Goal: Information Seeking & Learning: Learn about a topic

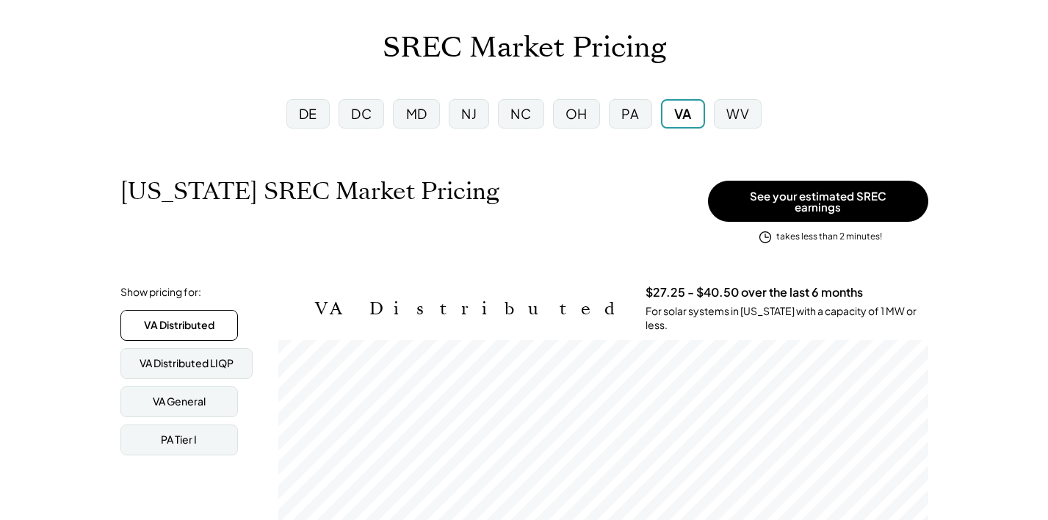
scroll to position [78, 0]
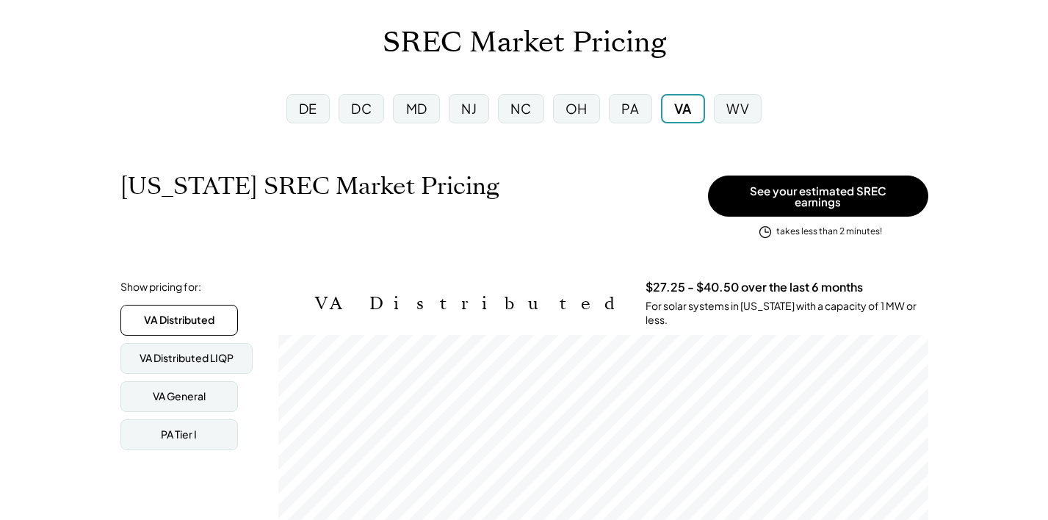
click at [419, 114] on div "MD" at bounding box center [416, 108] width 21 height 18
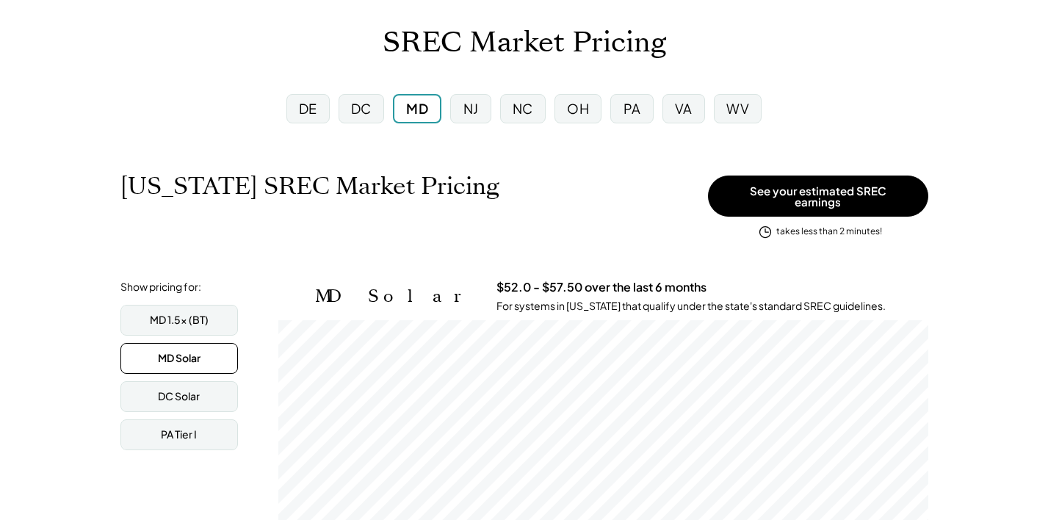
scroll to position [242, 650]
click at [355, 106] on div "DC" at bounding box center [361, 108] width 21 height 18
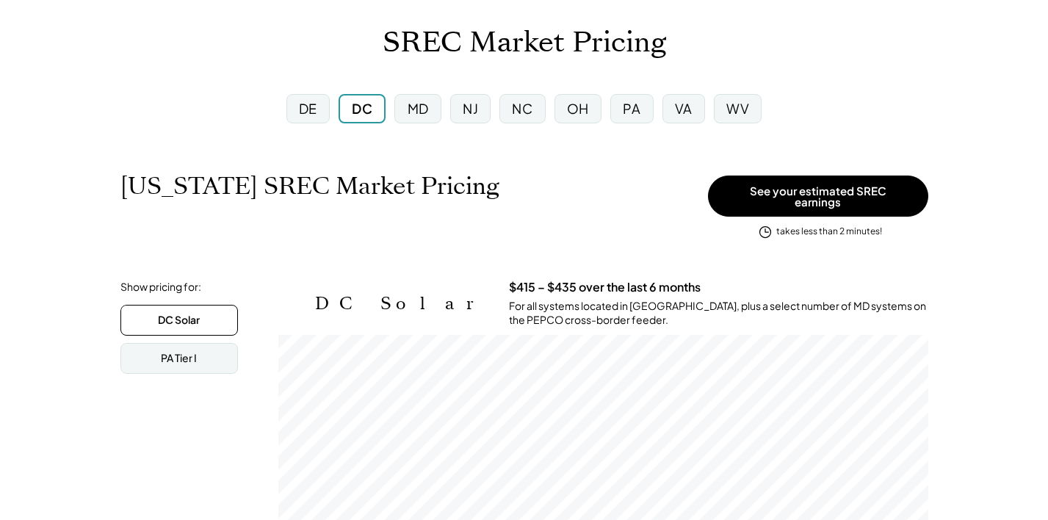
scroll to position [242, 650]
click at [469, 107] on div "NJ" at bounding box center [470, 108] width 15 height 18
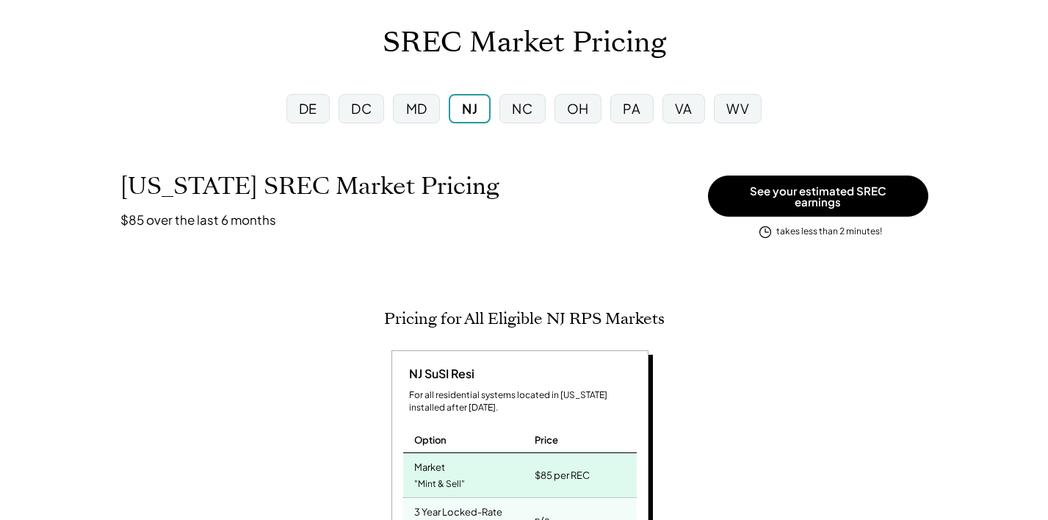
click at [578, 113] on div "OH" at bounding box center [578, 108] width 22 height 18
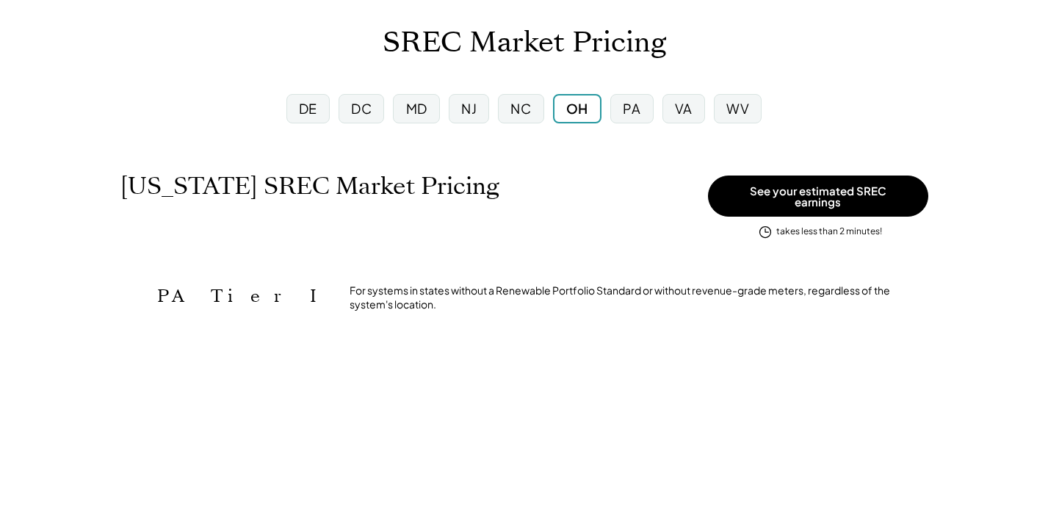
scroll to position [734490, 734490]
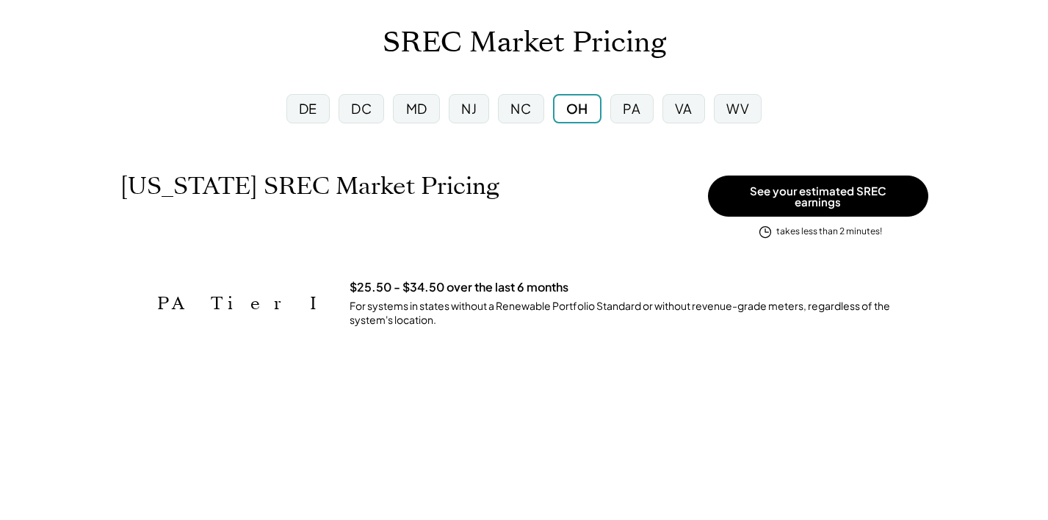
click at [637, 107] on div "PA" at bounding box center [632, 108] width 18 height 18
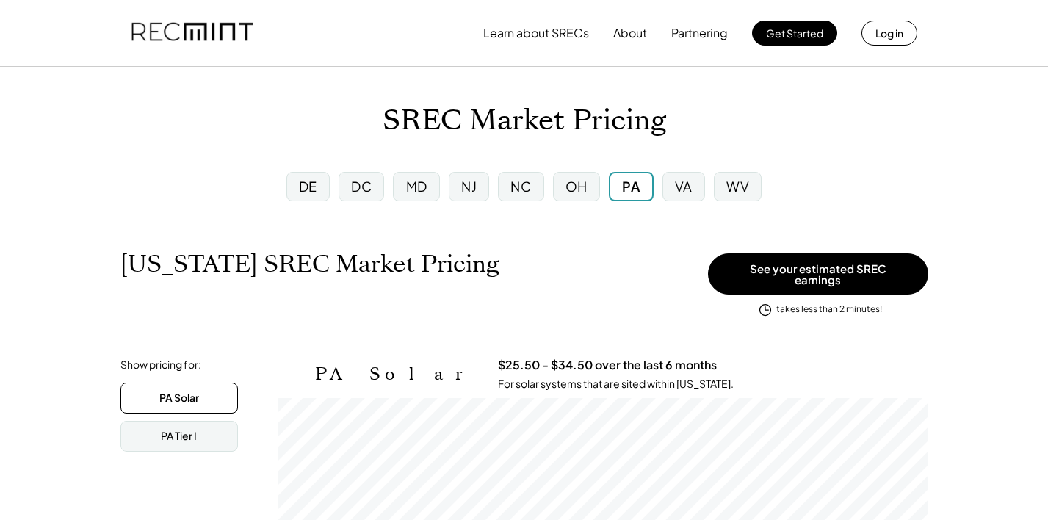
click at [682, 197] on div "VA" at bounding box center [684, 186] width 43 height 29
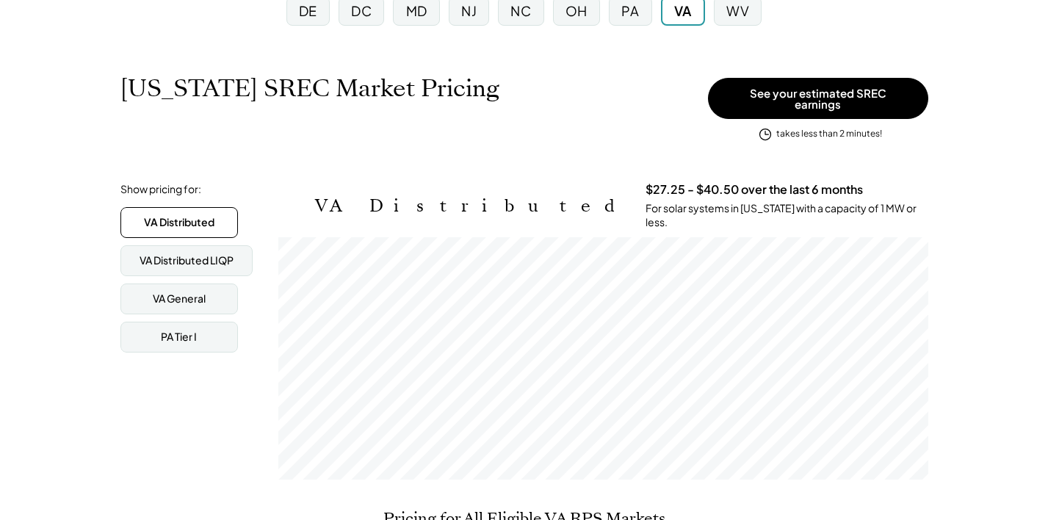
scroll to position [178, 0]
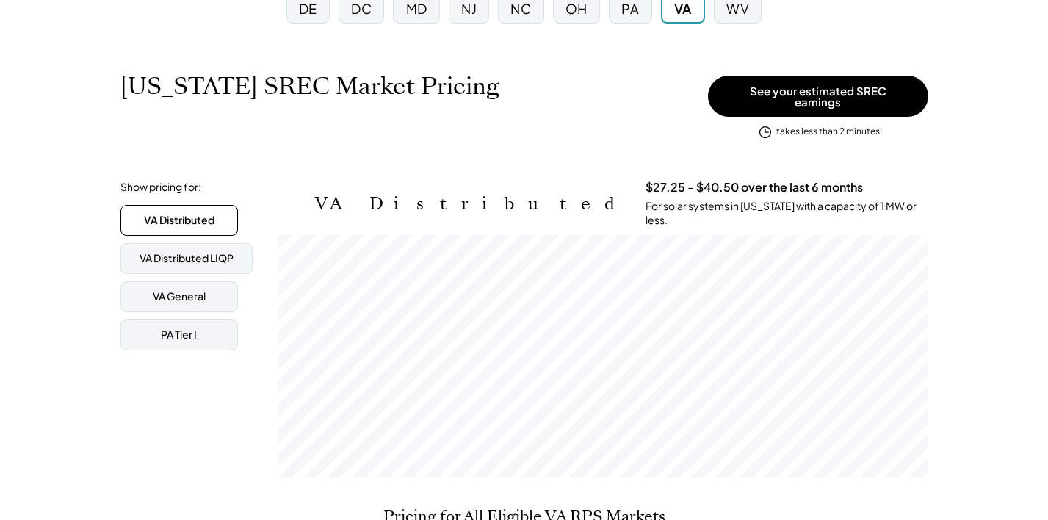
click at [422, 8] on div "MD" at bounding box center [416, 8] width 21 height 18
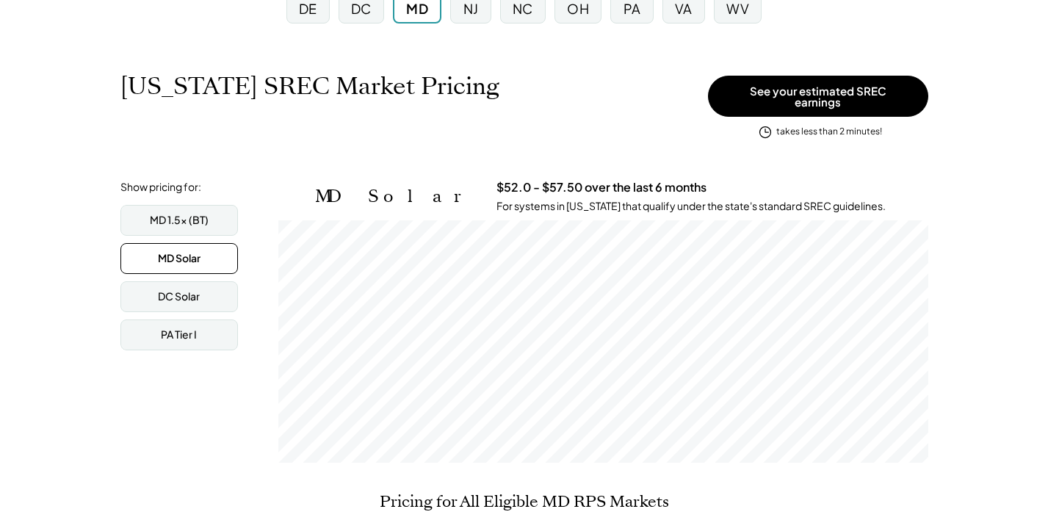
scroll to position [242, 650]
click at [146, 218] on div "MD 1.5x (BT)" at bounding box center [179, 220] width 118 height 31
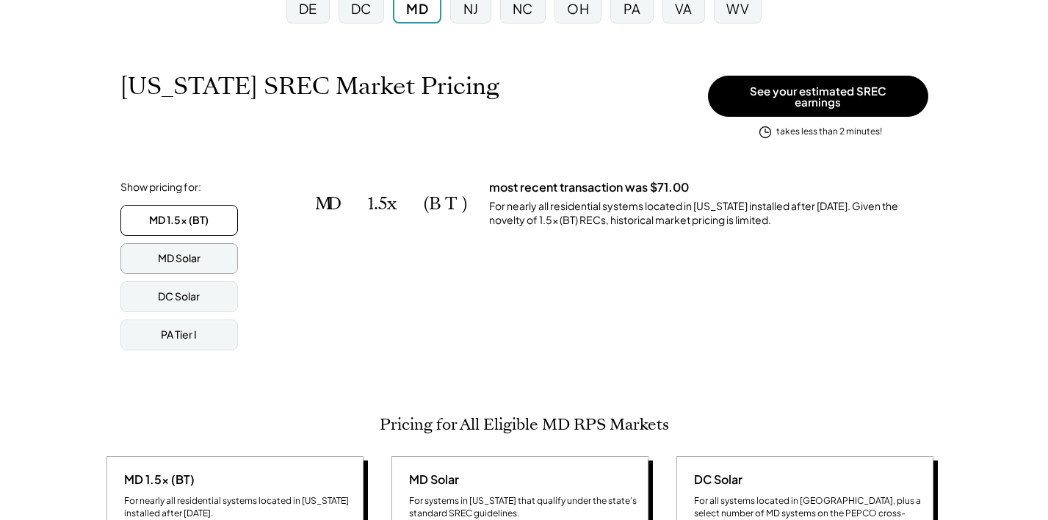
click at [140, 244] on div "MD Solar" at bounding box center [179, 258] width 118 height 31
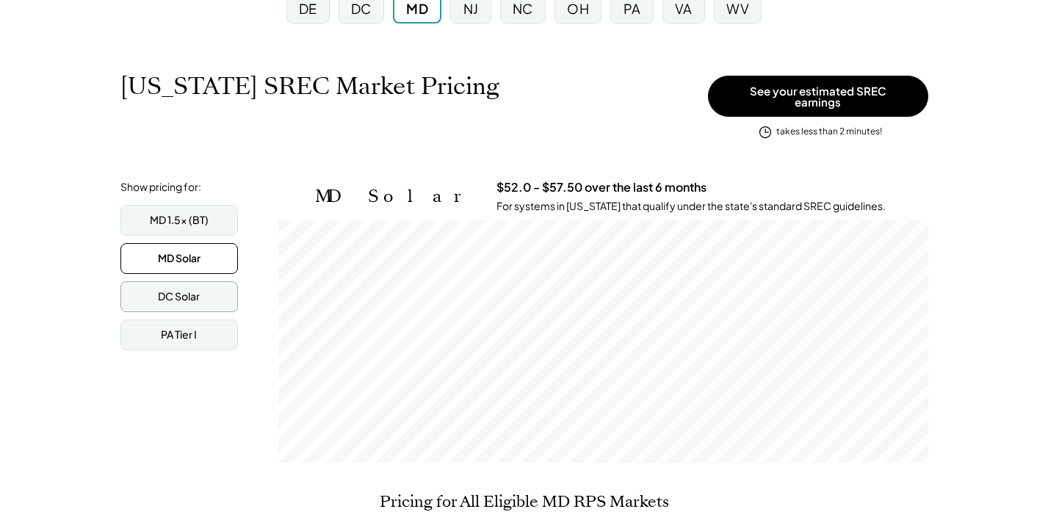
click at [139, 290] on div "DC Solar" at bounding box center [179, 296] width 118 height 31
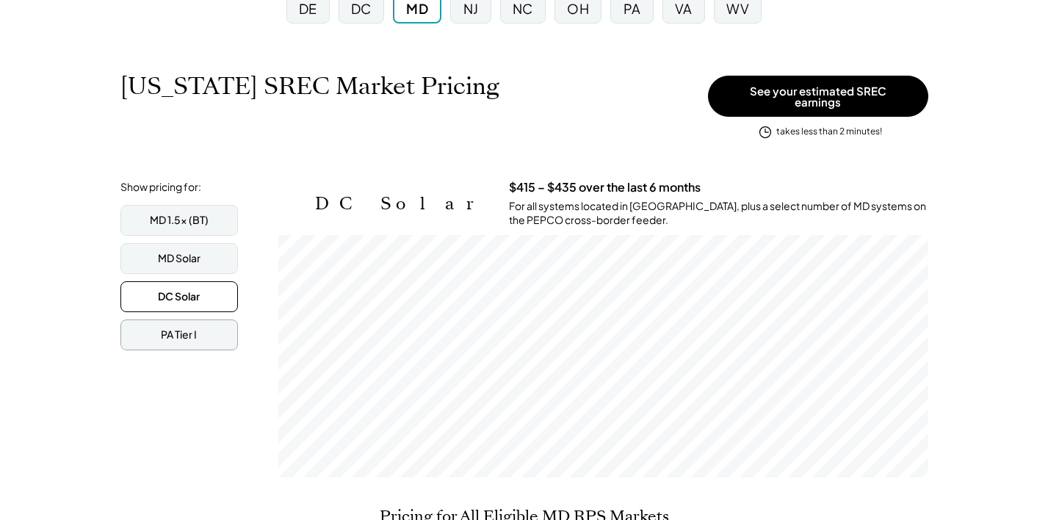
click at [142, 331] on div "PA Tier I" at bounding box center [179, 335] width 118 height 31
click at [148, 293] on div "DC Solar" at bounding box center [179, 296] width 118 height 31
click at [145, 327] on div "PA Tier I" at bounding box center [179, 335] width 118 height 31
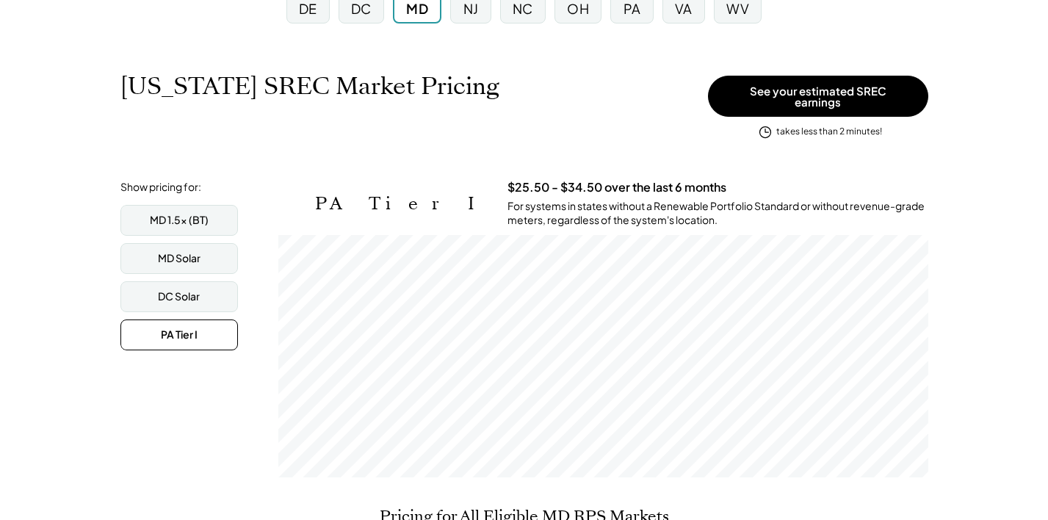
scroll to position [0, 0]
click at [156, 286] on div "DC Solar" at bounding box center [179, 296] width 118 height 31
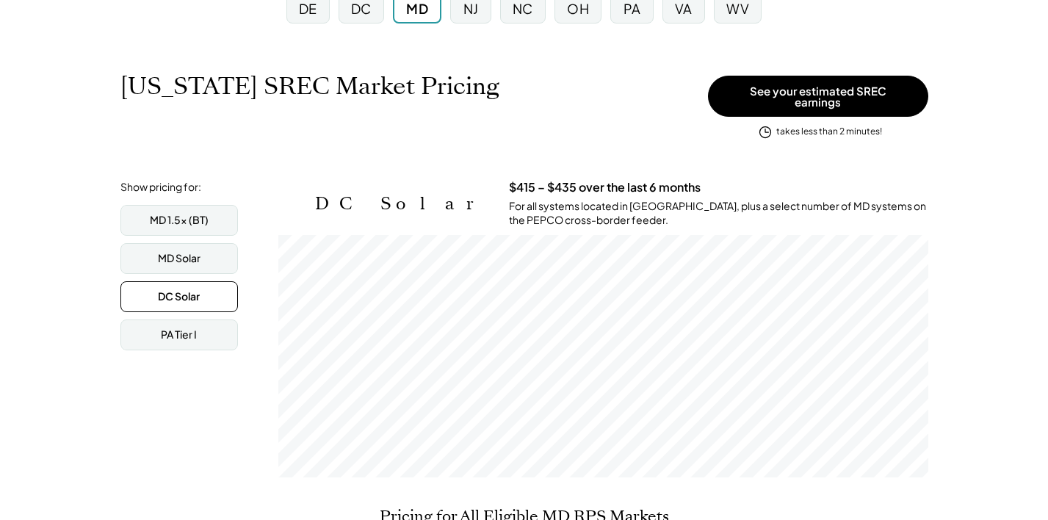
scroll to position [242, 650]
click at [161, 251] on div "MD Solar" at bounding box center [179, 258] width 43 height 15
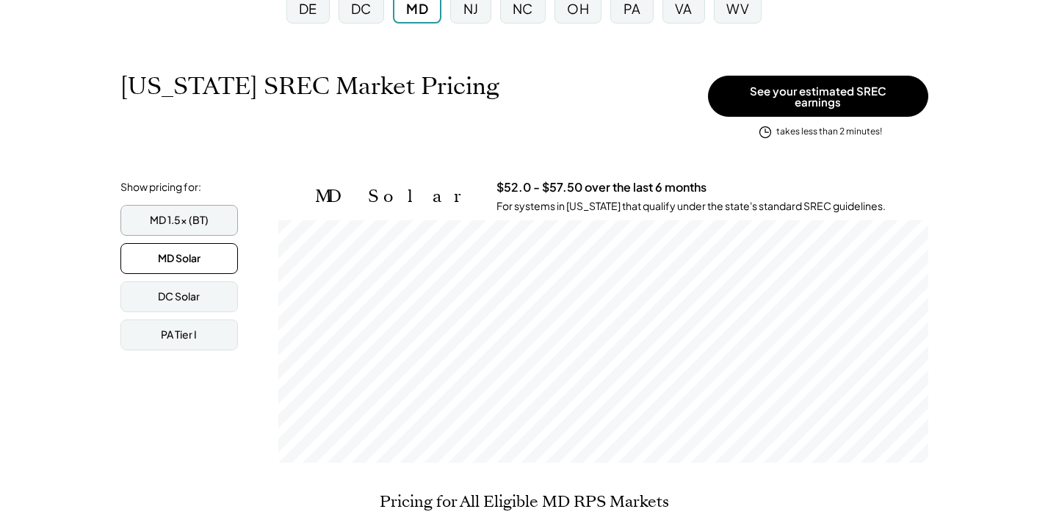
click at [167, 220] on div "MD 1.5x (BT)" at bounding box center [179, 220] width 118 height 31
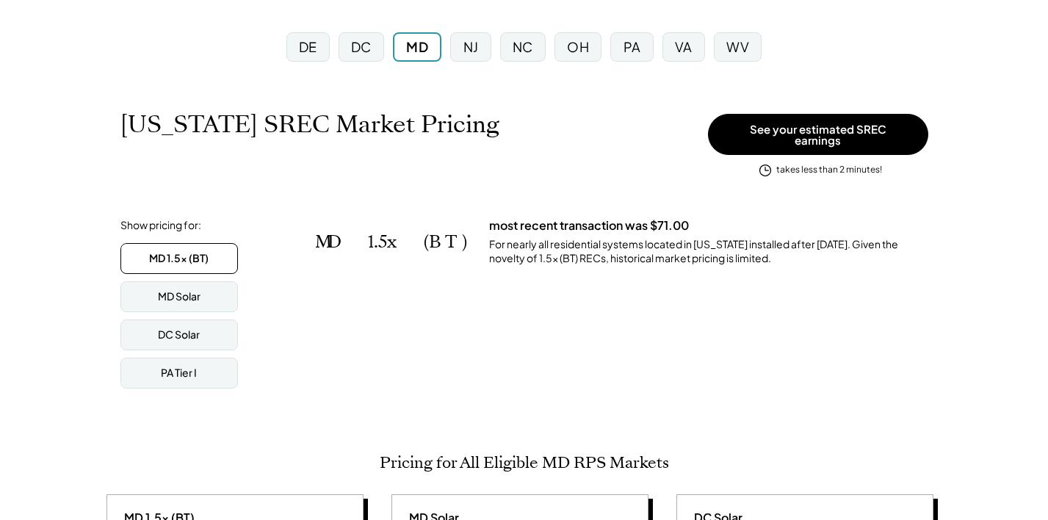
scroll to position [134, 0]
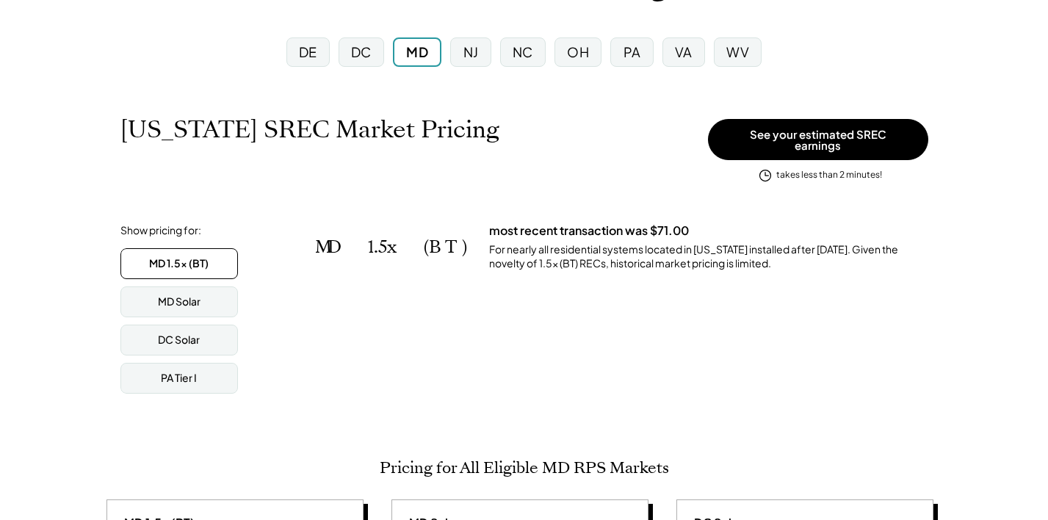
click at [686, 65] on div "VA" at bounding box center [684, 51] width 43 height 29
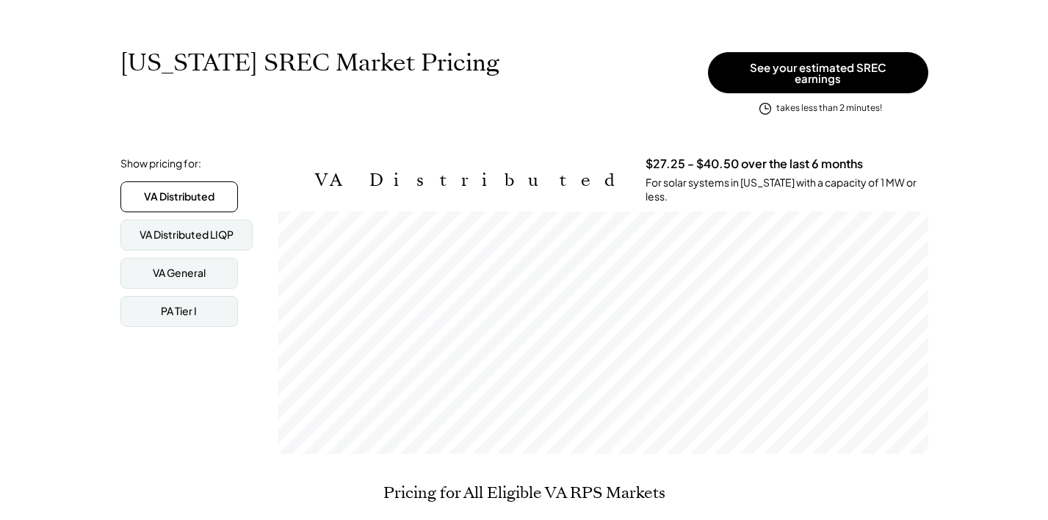
scroll to position [164, 0]
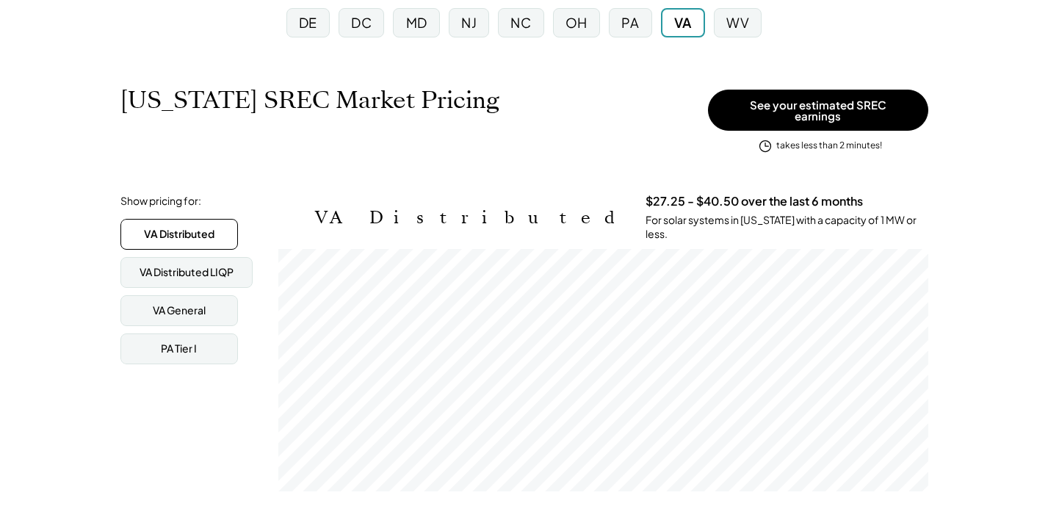
click at [430, 21] on div "MD" at bounding box center [416, 22] width 46 height 29
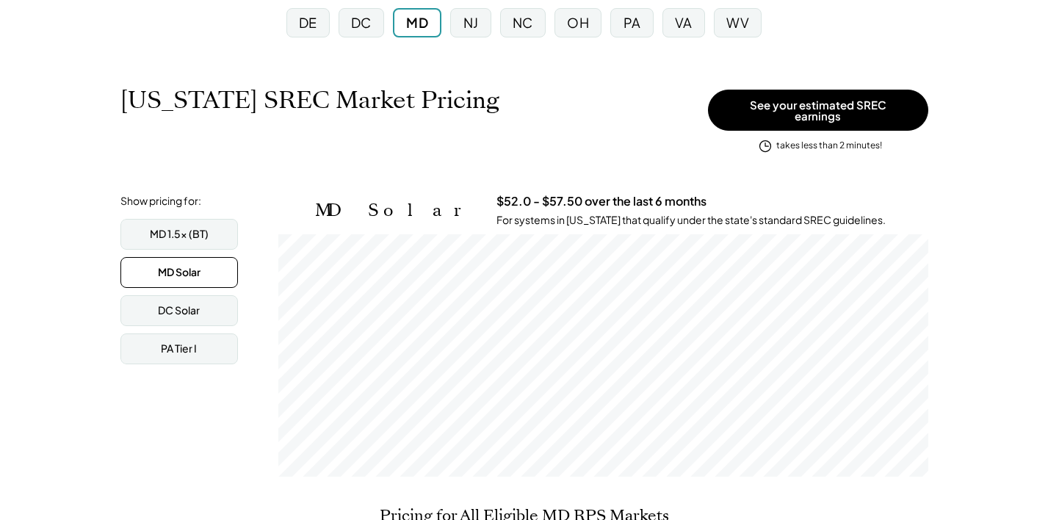
scroll to position [242, 650]
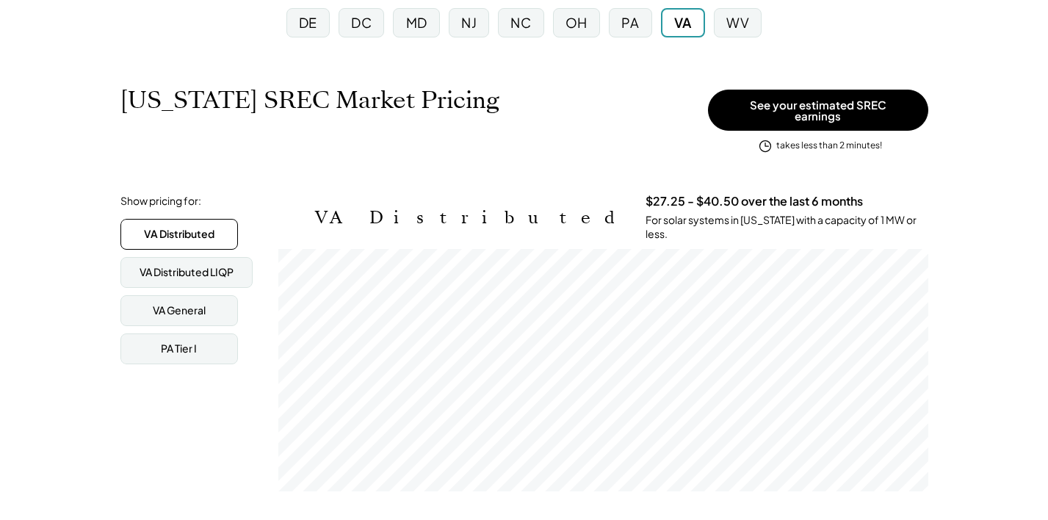
scroll to position [242, 650]
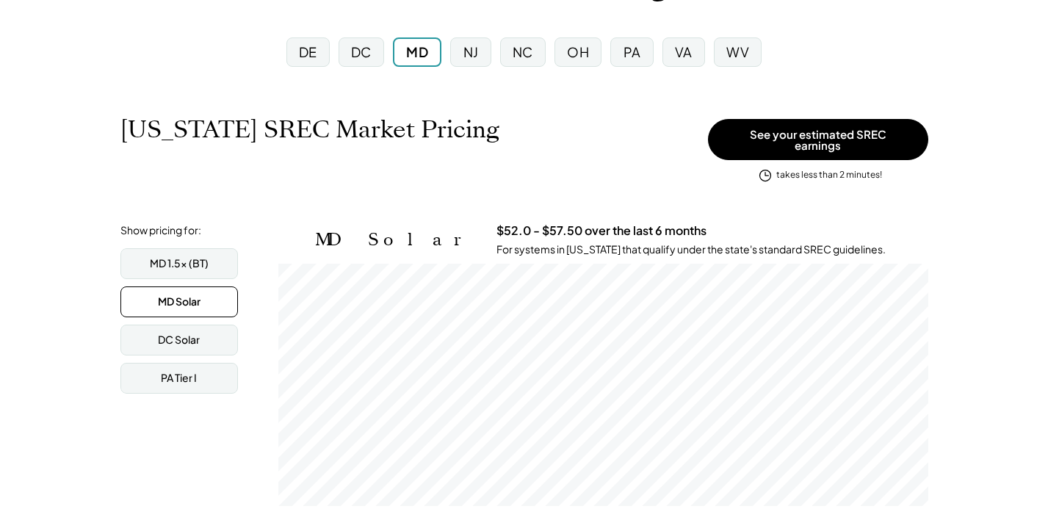
scroll to position [242, 650]
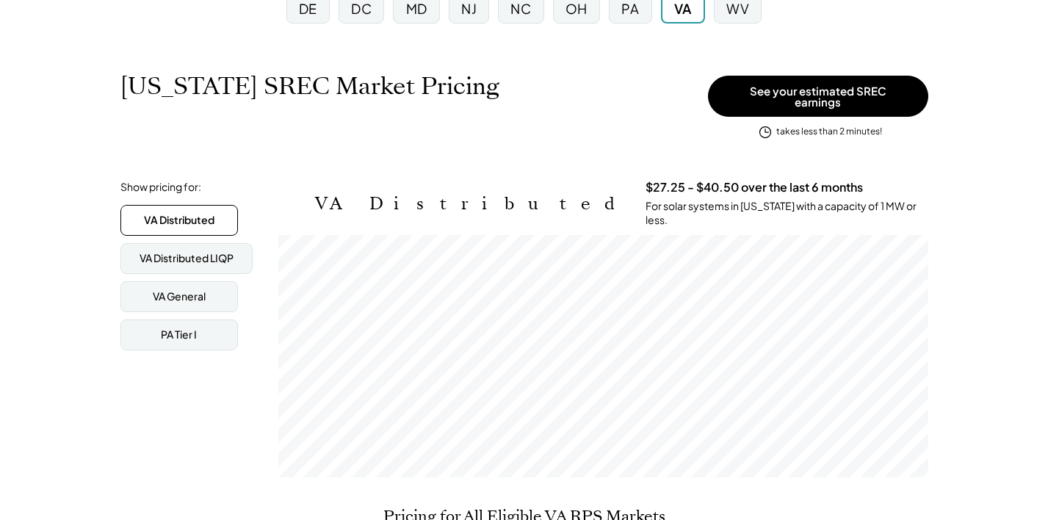
scroll to position [242, 650]
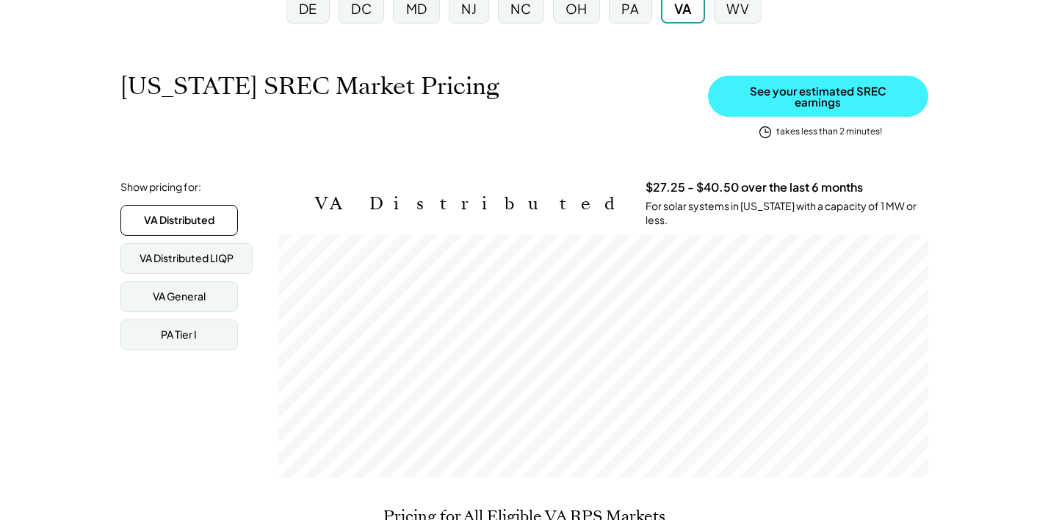
click at [857, 95] on button "See your estimated SREC earnings" at bounding box center [818, 96] width 220 height 41
